Goal: Transaction & Acquisition: Purchase product/service

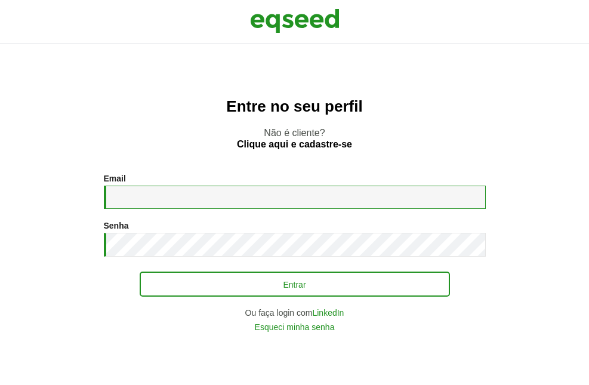
type input "**********"
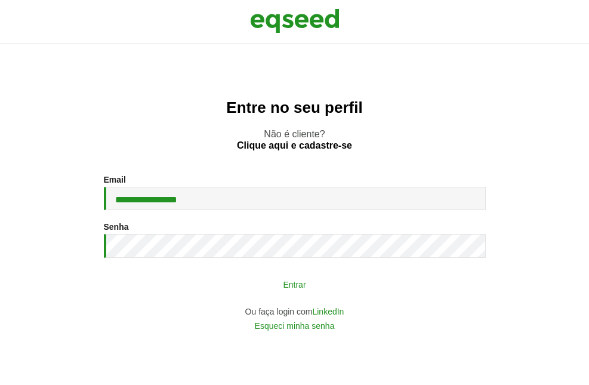
click at [299, 288] on button "Entrar" at bounding box center [295, 284] width 310 height 23
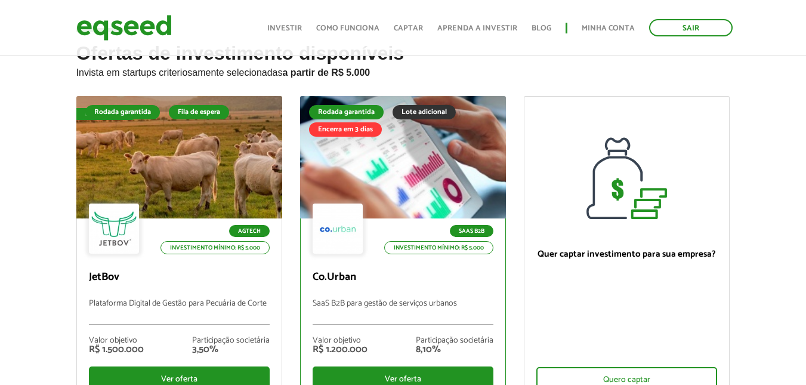
scroll to position [119, 0]
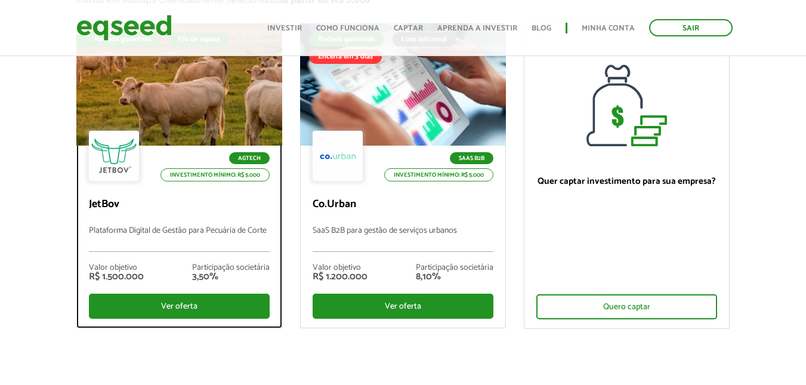
click at [175, 106] on div at bounding box center [178, 84] width 247 height 147
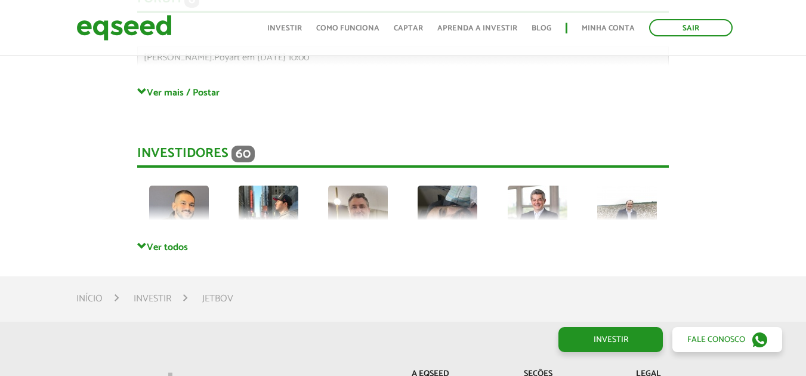
scroll to position [3191, 0]
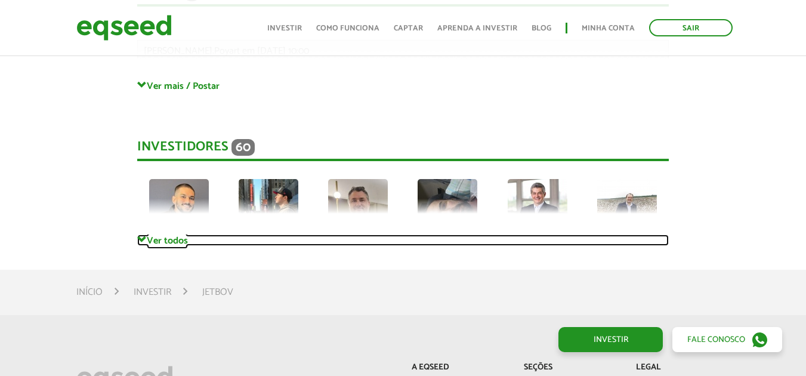
click at [143, 235] on span at bounding box center [142, 240] width 10 height 10
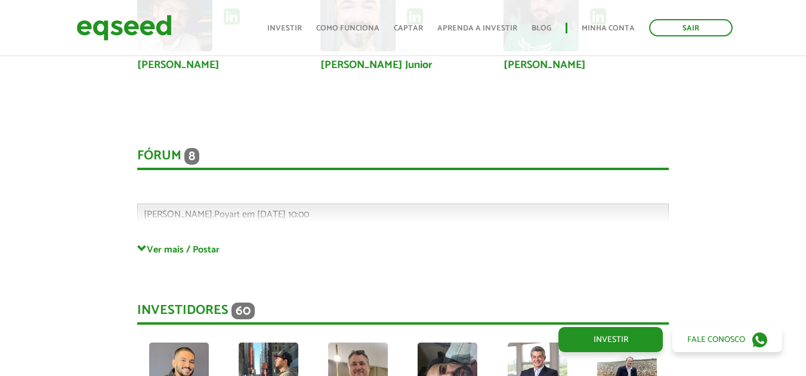
scroll to position [2953, 0]
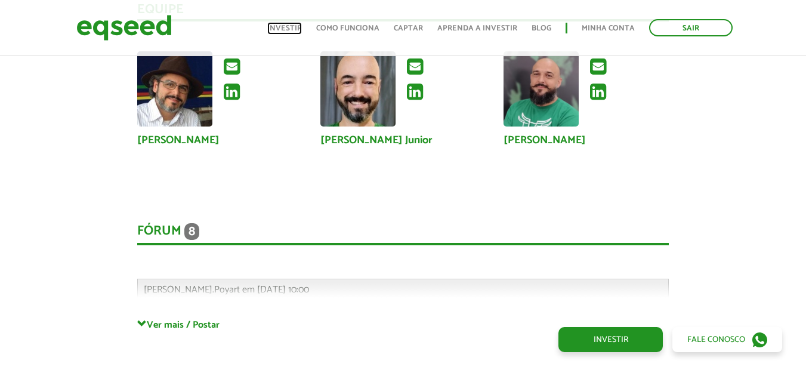
click at [283, 32] on link "Investir" at bounding box center [284, 28] width 35 height 8
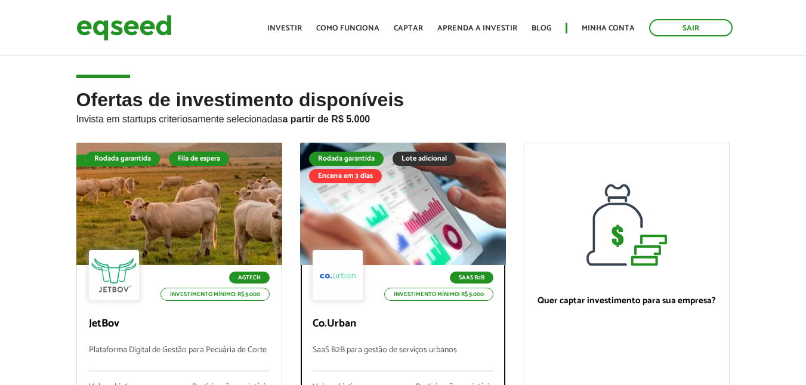
click at [388, 200] on div at bounding box center [402, 204] width 247 height 147
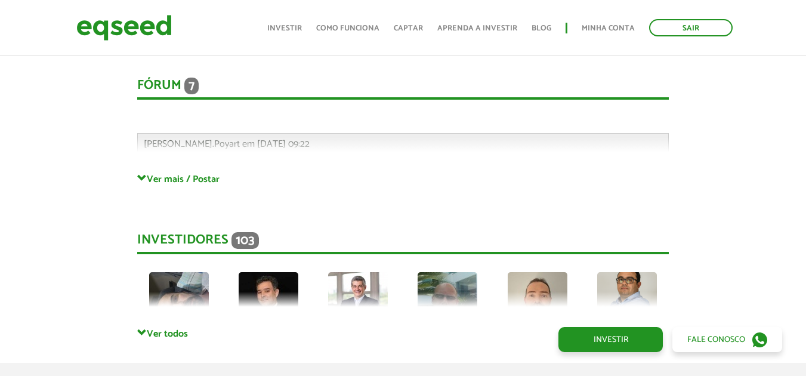
scroll to position [2904, 0]
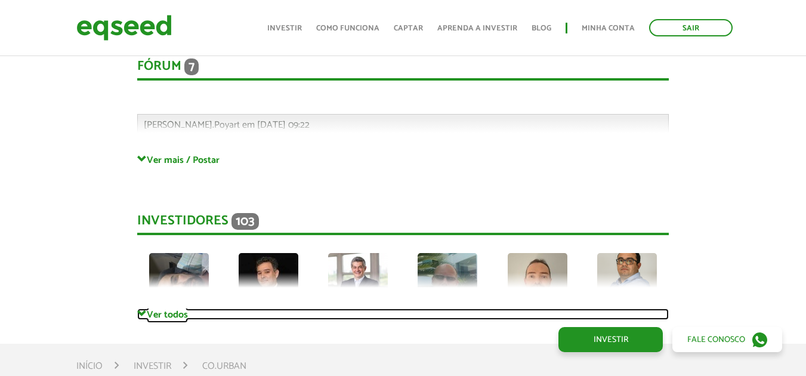
click at [143, 314] on span at bounding box center [142, 314] width 10 height 10
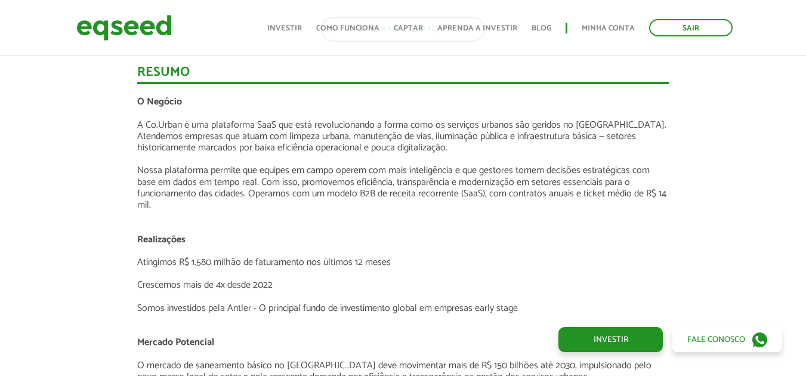
scroll to position [1592, 0]
